Goal: Check status: Check status

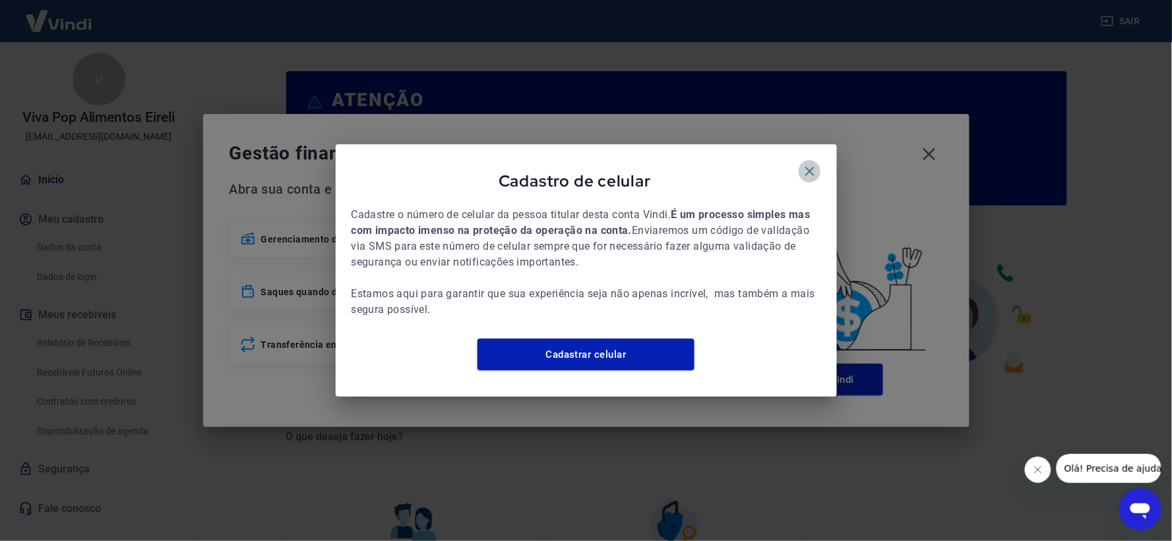
click at [812, 164] on icon "button" at bounding box center [810, 172] width 16 height 16
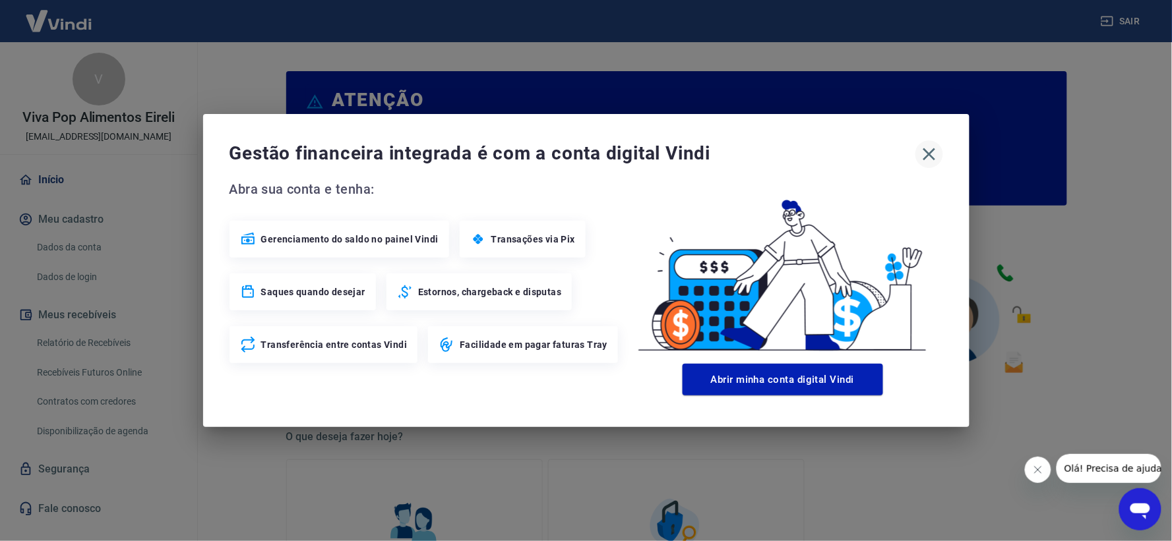
click at [926, 146] on icon "button" at bounding box center [929, 154] width 21 height 21
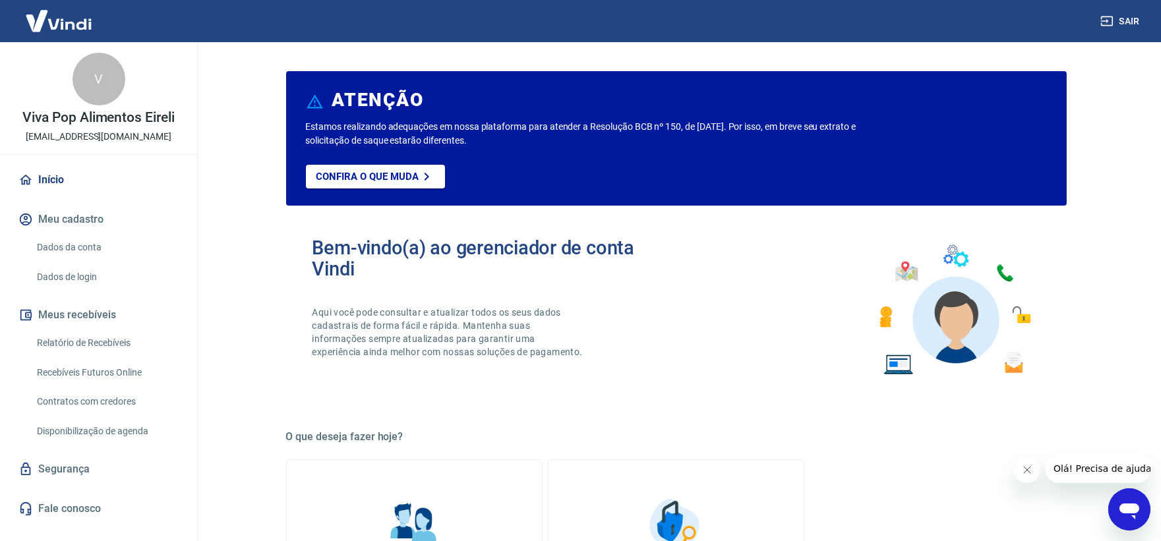
click at [110, 338] on link "Relatório de Recebíveis" at bounding box center [107, 343] width 150 height 27
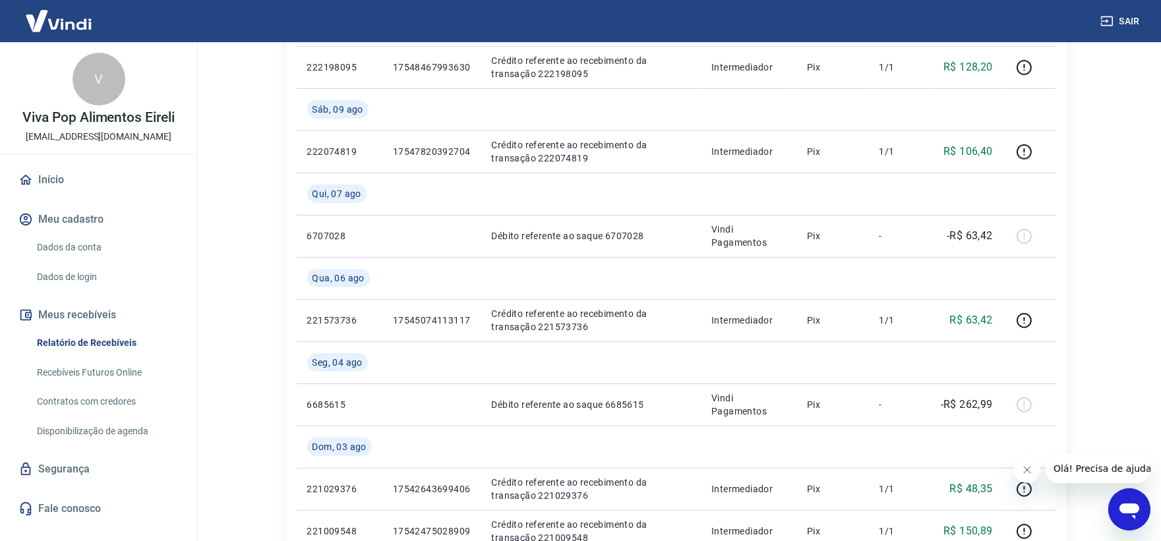
scroll to position [1338, 0]
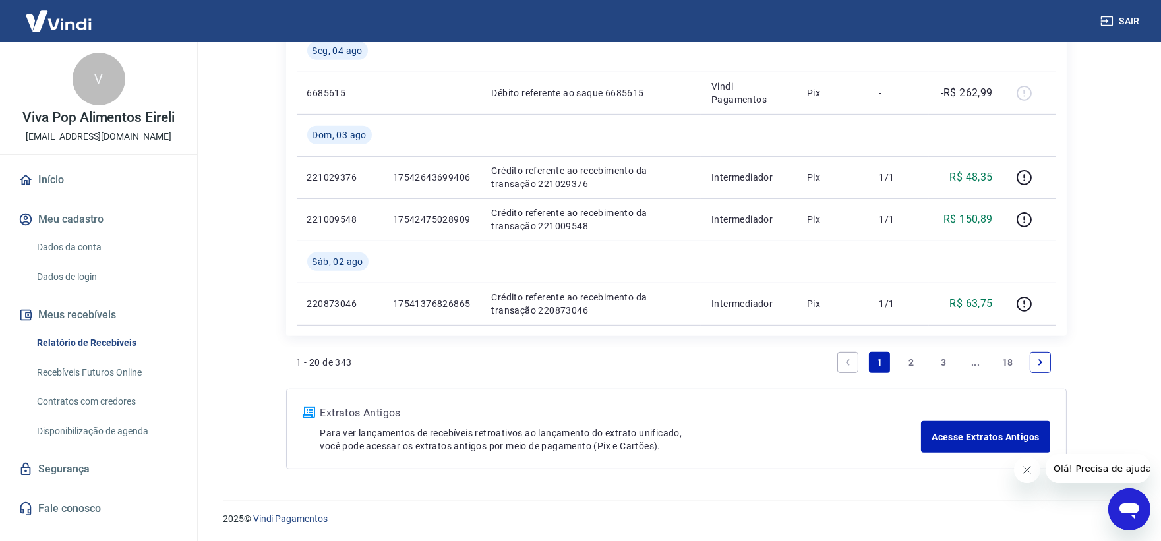
click at [910, 361] on link "2" at bounding box center [912, 362] width 21 height 21
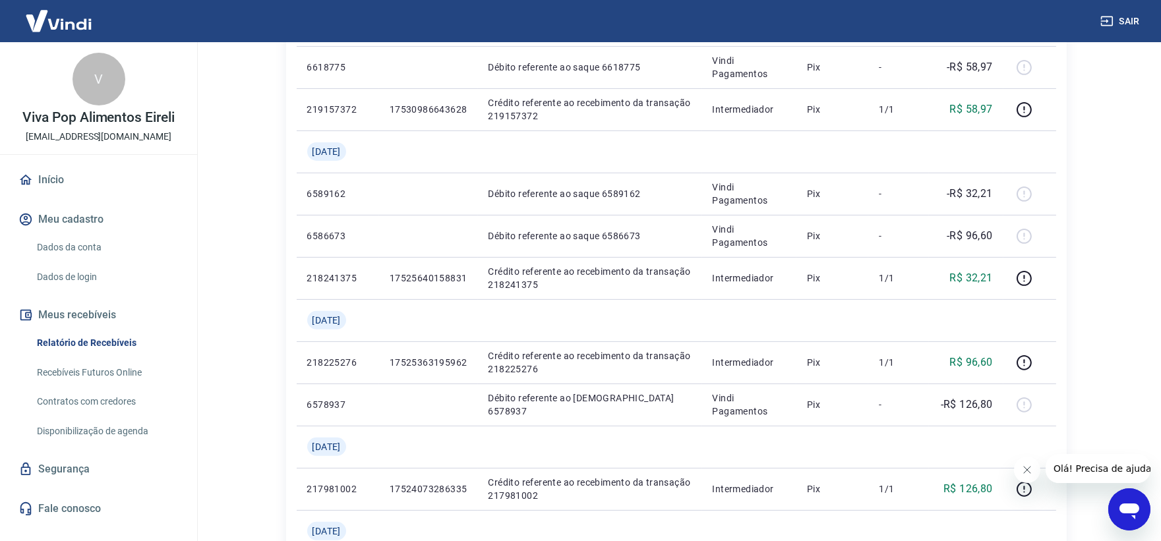
scroll to position [1380, 0]
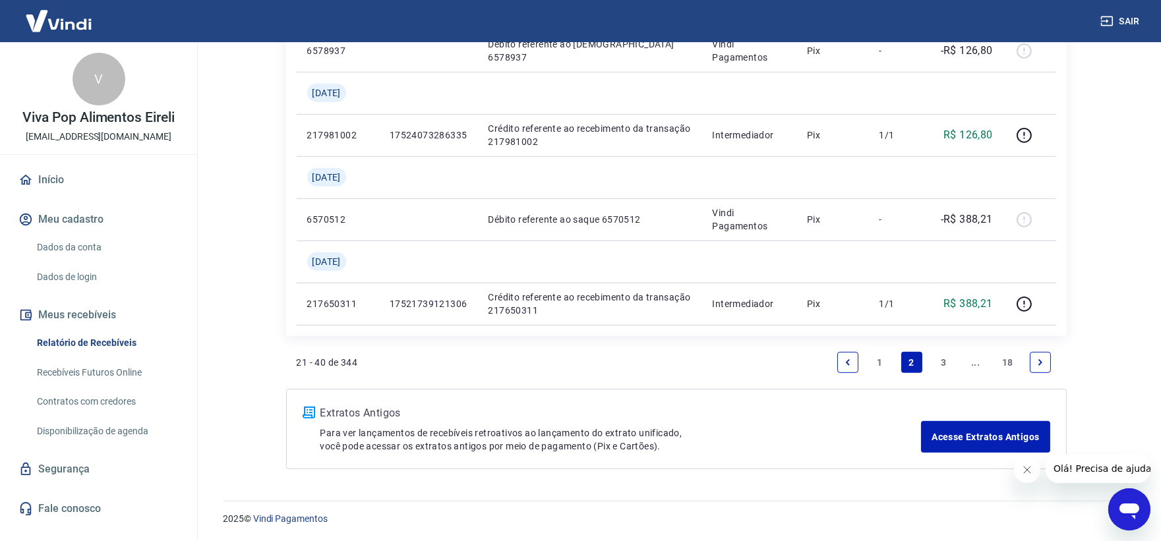
click at [941, 358] on link "3" at bounding box center [943, 362] width 21 height 21
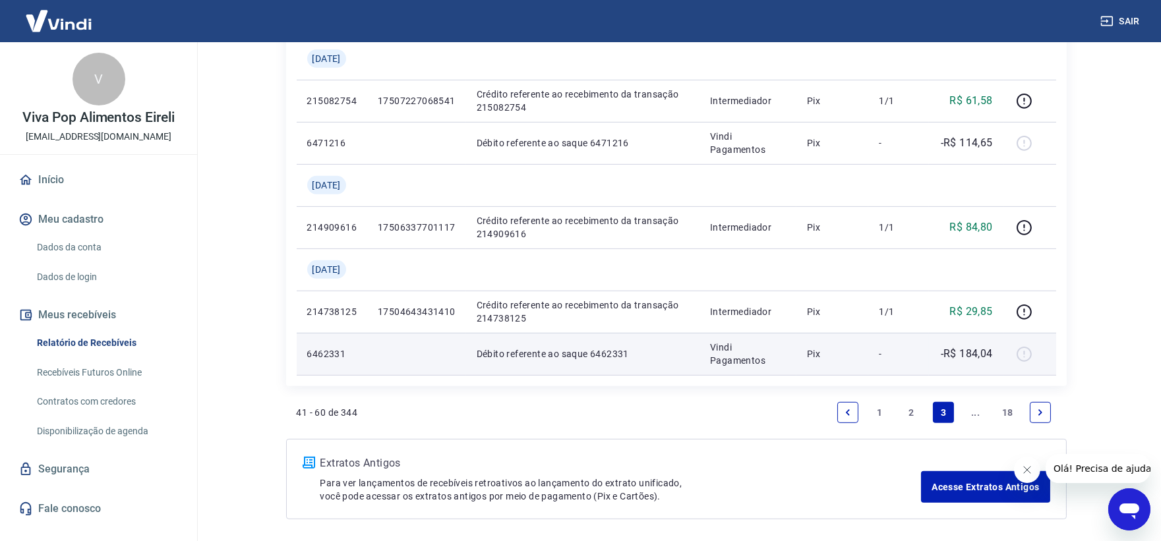
scroll to position [1295, 0]
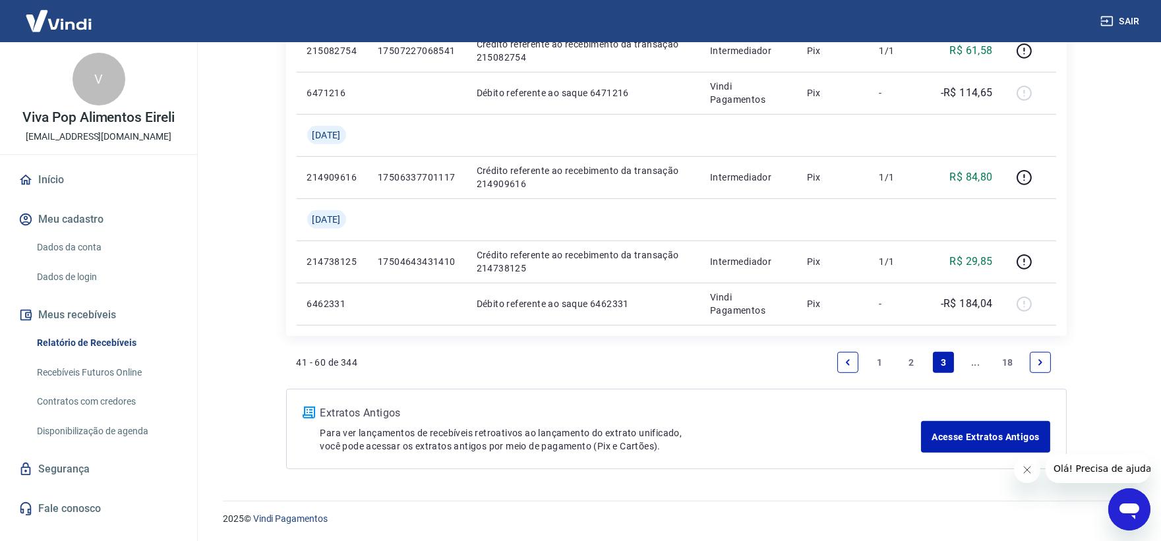
click at [1047, 361] on link "Next page" at bounding box center [1040, 362] width 21 height 21
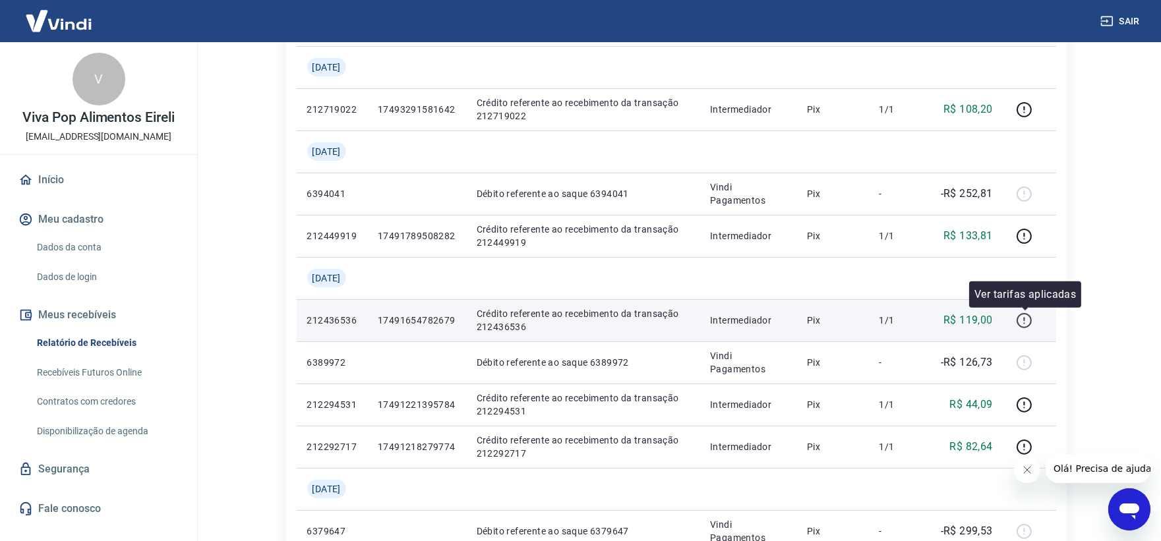
scroll to position [1245, 0]
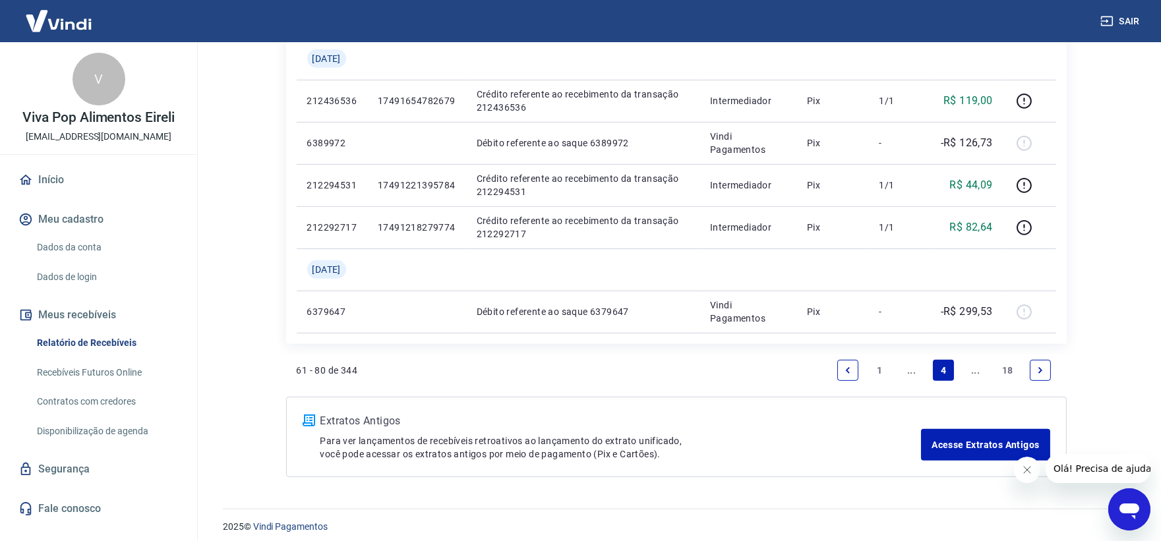
click at [1036, 363] on link "Next page" at bounding box center [1040, 370] width 21 height 21
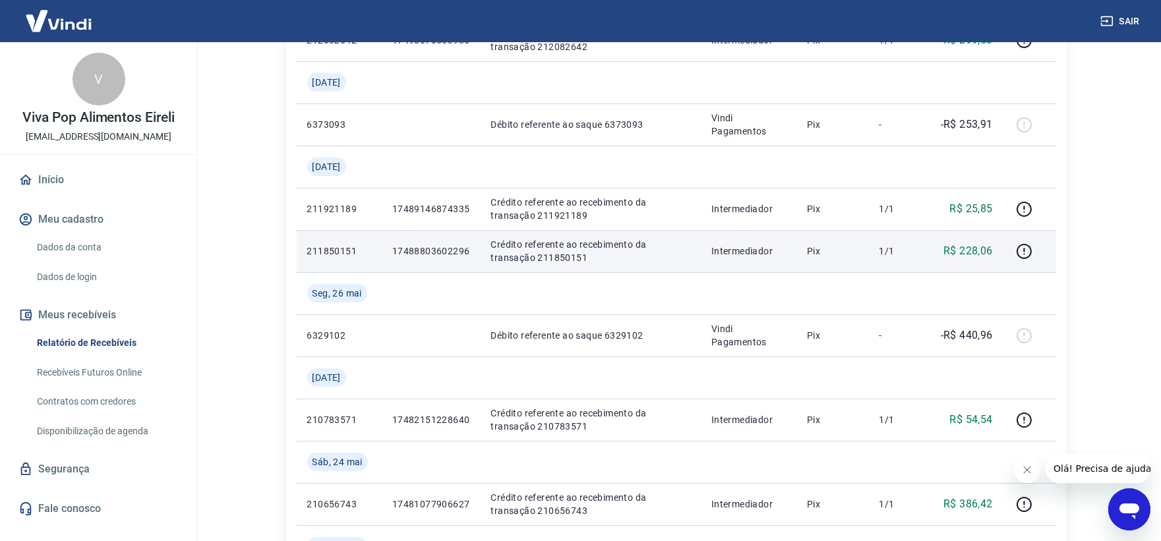
scroll to position [220, 0]
